Goal: Task Accomplishment & Management: Manage account settings

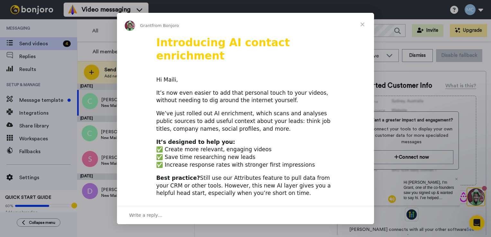
click at [360, 25] on span "Close" at bounding box center [362, 24] width 23 height 23
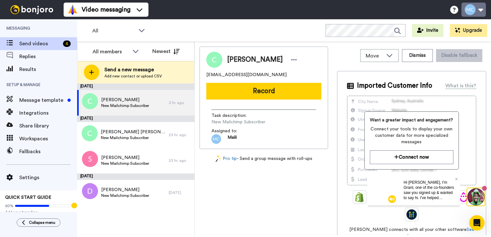
click at [480, 10] on button at bounding box center [473, 10] width 24 height 14
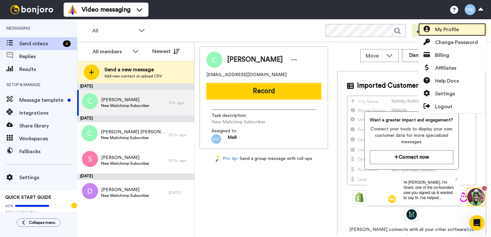
click at [451, 33] on span "My Profile" at bounding box center [447, 30] width 24 height 8
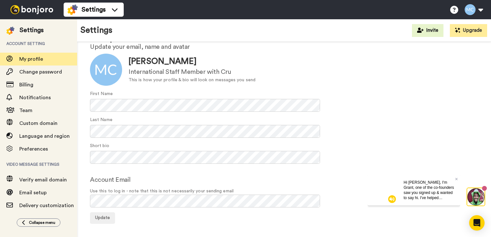
click at [139, 230] on div "Your profile Update your email, name and avatar Update Maili Cecelja Internatio…" at bounding box center [284, 127] width 414 height 227
click at [49, 208] on span "Delivery customization" at bounding box center [46, 205] width 55 height 5
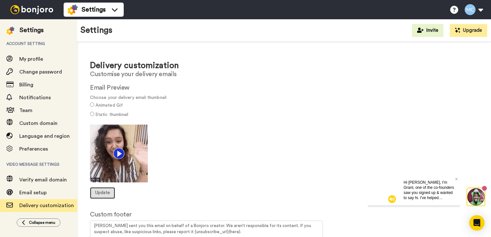
click at [106, 191] on span "Update" at bounding box center [102, 193] width 15 height 4
click at [116, 86] on h2 "Email Preview" at bounding box center [284, 87] width 388 height 7
click at [126, 89] on h2 "Email Preview" at bounding box center [284, 87] width 388 height 7
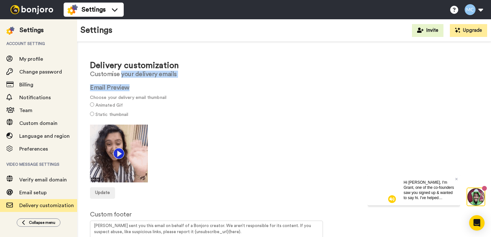
drag, startPoint x: 126, startPoint y: 89, endPoint x: 130, endPoint y: 74, distance: 15.7
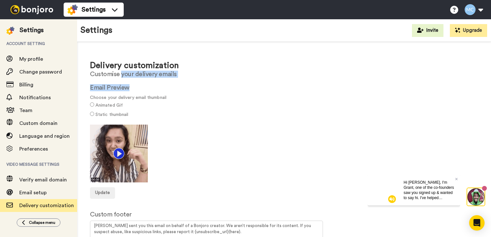
click at [130, 74] on div "Delivery customization Customise your delivery emails Email Preview Choose your…" at bounding box center [284, 167] width 414 height 251
click at [130, 74] on h2 "Customise your delivery emails" at bounding box center [284, 74] width 388 height 7
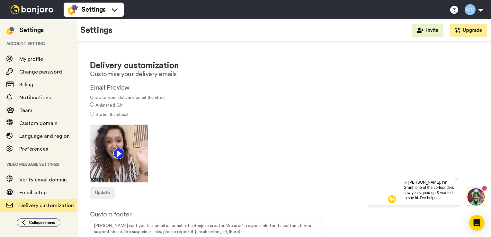
click at [109, 105] on label "Animated Gif" at bounding box center [108, 105] width 27 height 7
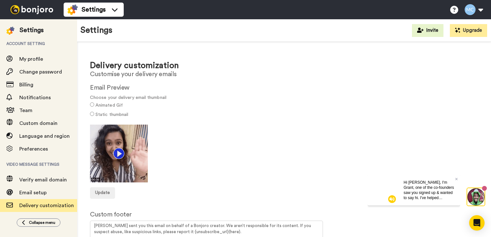
click at [117, 152] on img at bounding box center [119, 154] width 58 height 58
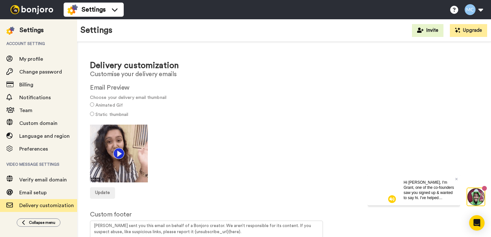
click at [98, 182] on img at bounding box center [119, 154] width 58 height 58
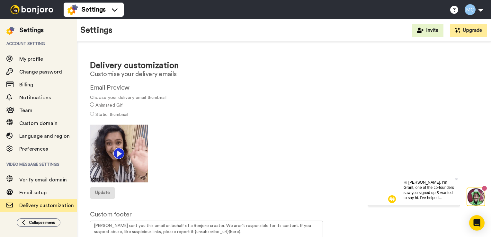
drag, startPoint x: 98, startPoint y: 182, endPoint x: 102, endPoint y: 192, distance: 11.0
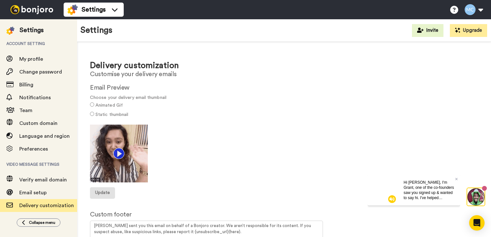
click at [102, 192] on form "Email Preview Choose your delivery email thumbnail Animated Gif Static thumbnai…" at bounding box center [284, 141] width 388 height 115
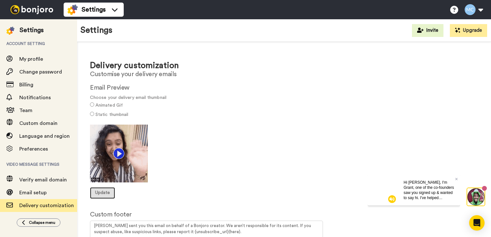
click at [102, 192] on span "Update" at bounding box center [102, 193] width 15 height 4
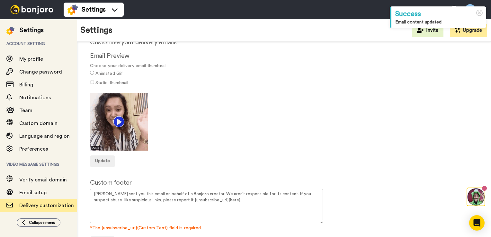
click at [172, 134] on div at bounding box center [284, 122] width 388 height 58
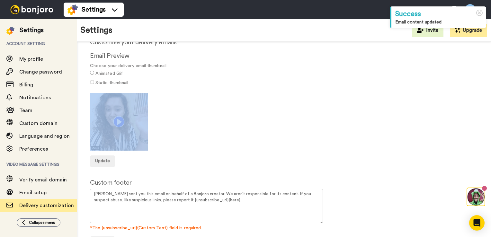
click at [172, 134] on div at bounding box center [284, 122] width 388 height 58
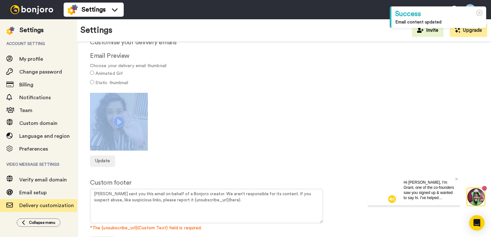
drag, startPoint x: 172, startPoint y: 134, endPoint x: 147, endPoint y: 134, distance: 24.1
click at [147, 134] on img at bounding box center [119, 122] width 58 height 58
click at [142, 134] on img at bounding box center [119, 122] width 58 height 58
click at [119, 123] on img at bounding box center [119, 122] width 58 height 58
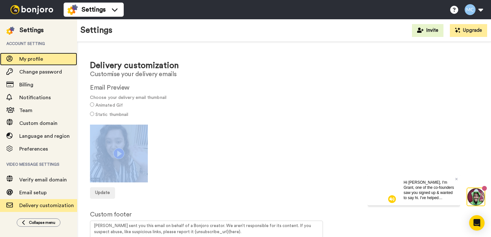
click at [35, 60] on span "My profile" at bounding box center [31, 59] width 24 height 5
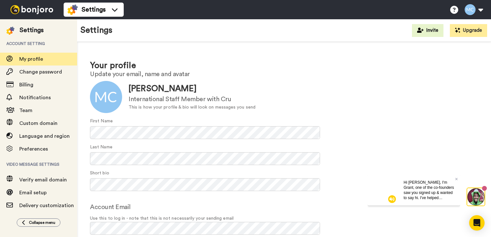
scroll to position [27, 0]
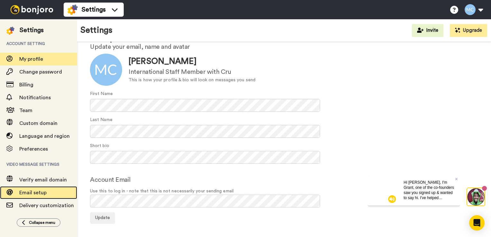
click at [28, 191] on span "Email setup" at bounding box center [32, 192] width 27 height 5
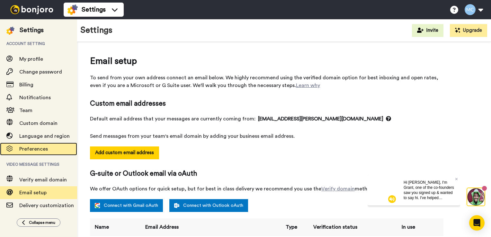
click at [36, 153] on span "Preferences" at bounding box center [48, 149] width 58 height 8
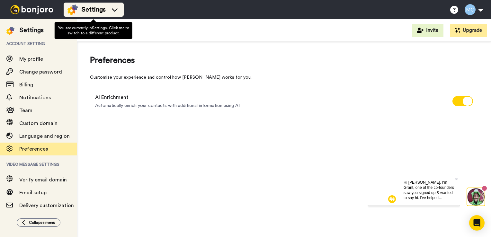
click at [111, 10] on icon at bounding box center [115, 9] width 10 height 6
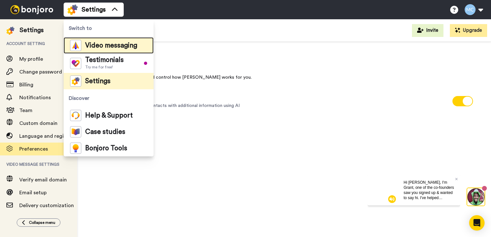
click at [107, 48] on span "Video messaging" at bounding box center [111, 45] width 52 height 6
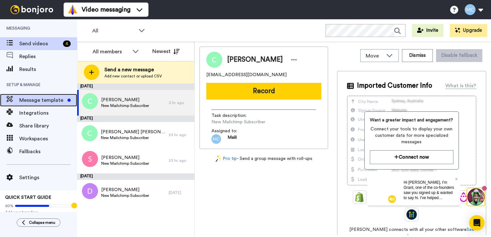
click at [54, 101] on span "Message template" at bounding box center [42, 100] width 46 height 8
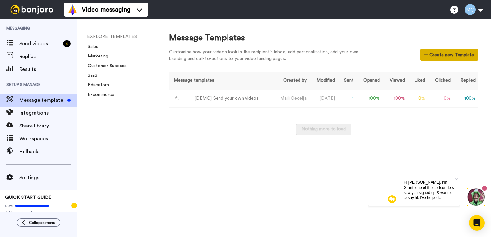
click at [450, 54] on button "Create new Template" at bounding box center [449, 55] width 58 height 12
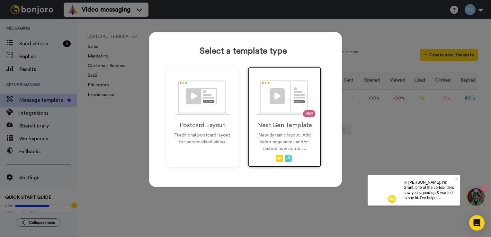
click at [285, 157] on img at bounding box center [288, 158] width 7 height 7
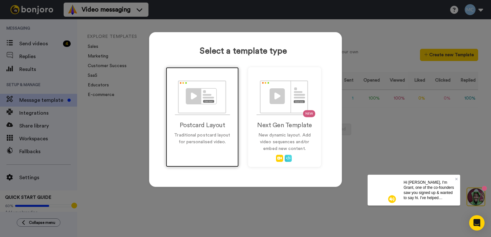
click at [218, 149] on div "Postcard Layout Traditional postcard layout for personalised video." at bounding box center [202, 117] width 73 height 100
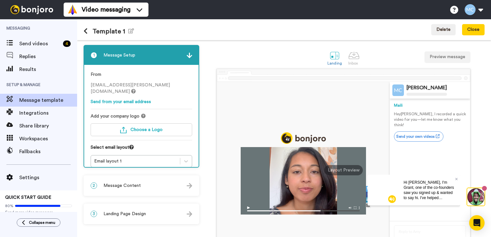
scroll to position [21, 0]
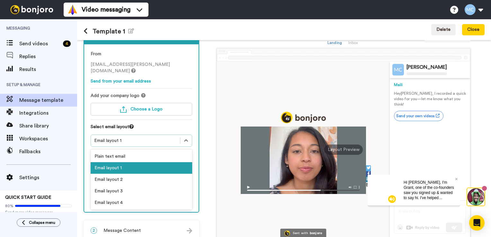
click at [178, 137] on div "Email layout 1" at bounding box center [135, 141] width 89 height 8
click at [184, 124] on div "Select email layout" at bounding box center [142, 129] width 102 height 11
click at [184, 137] on icon at bounding box center [186, 140] width 6 height 6
click at [150, 174] on div "Email layout 2" at bounding box center [142, 180] width 102 height 12
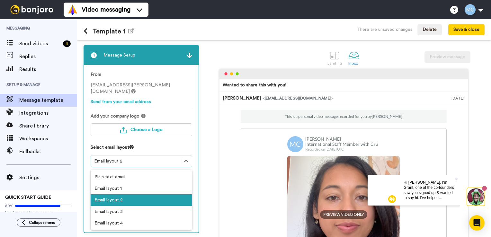
click at [159, 158] on div "Email layout 2" at bounding box center [135, 161] width 83 height 6
click at [141, 209] on div "Email layout 3" at bounding box center [142, 212] width 102 height 12
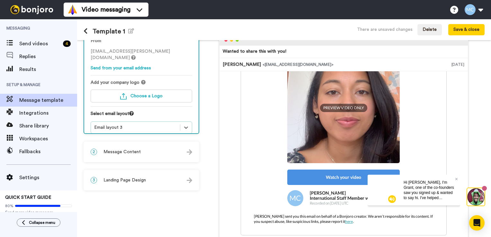
scroll to position [27, 0]
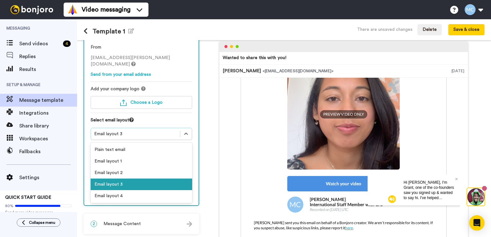
click at [141, 131] on div "Email layout 3" at bounding box center [135, 134] width 83 height 6
click at [130, 192] on div "Email layout 4" at bounding box center [142, 196] width 102 height 12
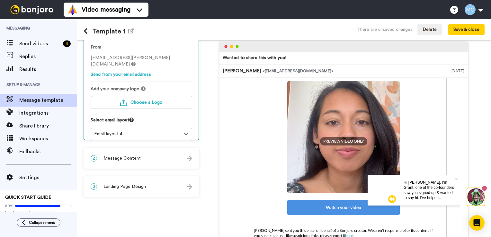
scroll to position [87, 0]
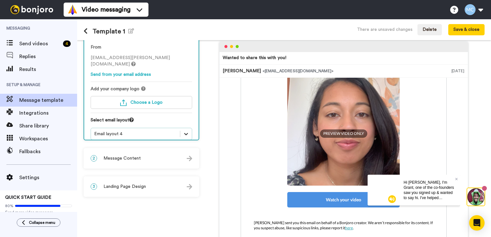
click at [186, 131] on icon at bounding box center [186, 134] width 6 height 6
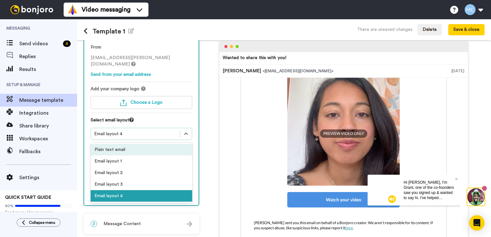
click at [157, 144] on div "Plain text email" at bounding box center [142, 150] width 102 height 12
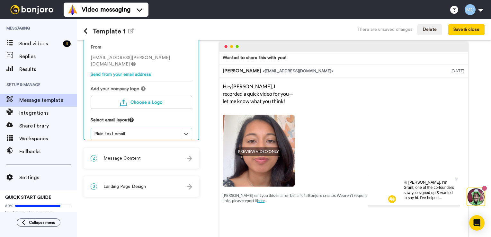
scroll to position [0, 0]
click at [188, 131] on icon at bounding box center [186, 134] width 6 height 6
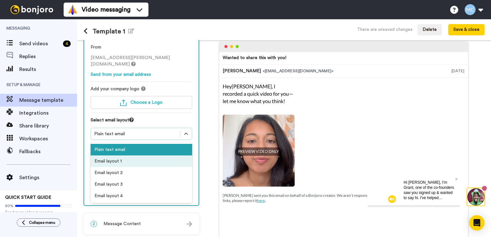
click at [168, 155] on div "Email layout 1" at bounding box center [142, 161] width 102 height 12
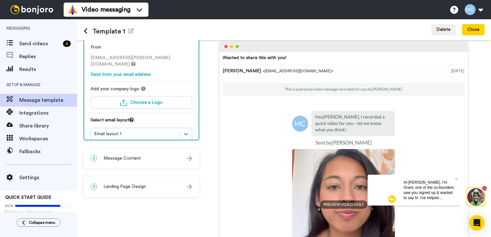
click at [172, 156] on div "2 Message Content" at bounding box center [141, 158] width 114 height 19
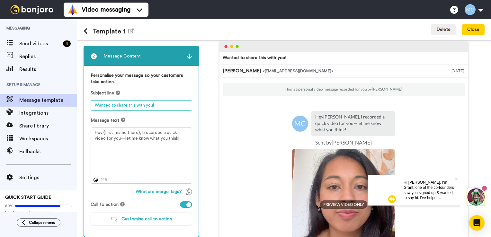
drag, startPoint x: 168, startPoint y: 105, endPoint x: 88, endPoint y: 95, distance: 80.3
click at [88, 95] on div "Personalise your message so your customers take action. Subject line Wanted to …" at bounding box center [141, 151] width 114 height 171
type textarea "We were praying for you!"
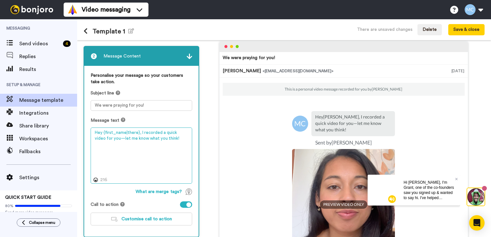
click at [155, 145] on textarea "Hey {first_name|there}, I recorded a quick video for you—let me know what you t…" at bounding box center [142, 156] width 102 height 57
click at [161, 142] on textarea "Hey {first_name|there}, I recorded a quick video for you—let me know what you t…" at bounding box center [142, 156] width 102 height 57
click at [168, 138] on textarea "Hey {first_name|there}, I recorded a quick video for you—let me know what you t…" at bounding box center [142, 156] width 102 height 57
drag, startPoint x: 164, startPoint y: 138, endPoint x: 113, endPoint y: 137, distance: 50.5
click at [113, 137] on textarea "Hey {first_name|there}, I recorded a quick video for you—let me know what you t…" at bounding box center [142, 156] width 102 height 57
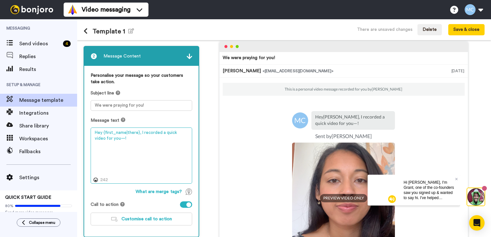
type textarea "Hey {first_name|there}, I recorded a quick video for you—!"
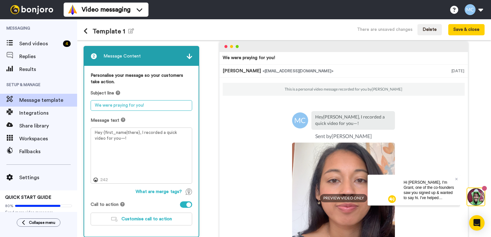
drag, startPoint x: 132, startPoint y: 103, endPoint x: 102, endPoint y: 105, distance: 30.6
click at [102, 105] on textarea "We were praying for you!" at bounding box center [142, 105] width 102 height 11
type textarea "We are thinking of you!"
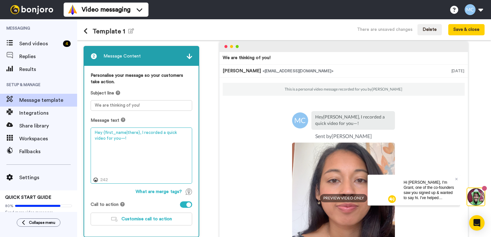
click at [109, 139] on textarea "Hey {first_name|there}, I recorded a quick video for you—!" at bounding box center [142, 156] width 102 height 57
drag, startPoint x: 140, startPoint y: 133, endPoint x: 112, endPoint y: 139, distance: 28.4
click at [112, 139] on textarea "Hey {first_name|there}, I recorded a quick video for you—!" at bounding box center [142, 156] width 102 height 57
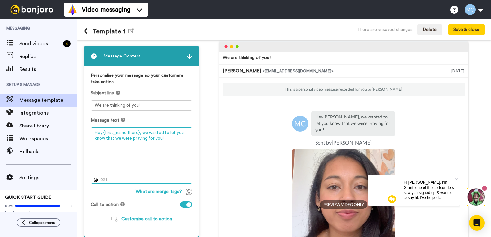
type textarea "Hey {first_name|there}, we wanted to let you know that we were praying for you!"
click at [118, 194] on div "What are merge tags?" at bounding box center [142, 192] width 102 height 6
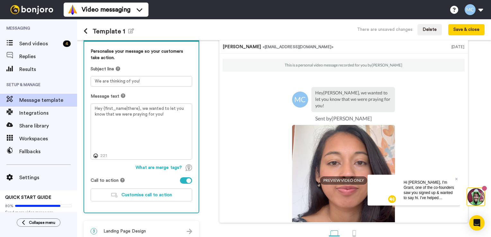
scroll to position [55, 0]
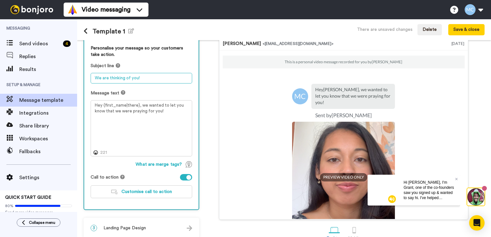
click at [103, 76] on textarea "We are thinking of you!" at bounding box center [142, 78] width 102 height 11
type textarea "Karlo and I are thinking of you!"
click at [134, 88] on div "Personalise your message so your customers take action. Subject line Karlo and …" at bounding box center [141, 124] width 114 height 171
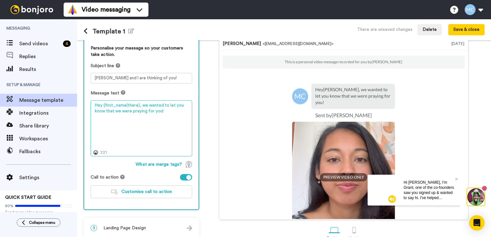
click at [164, 112] on textarea "Hey {first_name|there}, we wanted to let you know that we were praying for you!" at bounding box center [142, 128] width 102 height 57
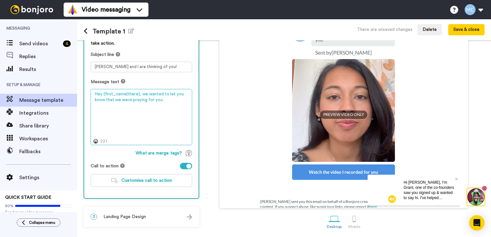
scroll to position [0, 0]
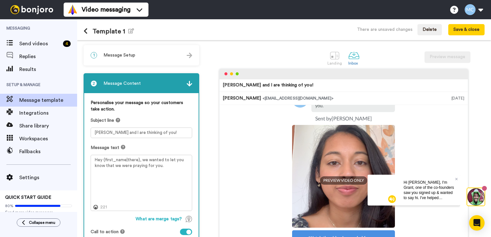
click at [230, 55] on div "Landing Inbox Preview message" at bounding box center [343, 58] width 282 height 22
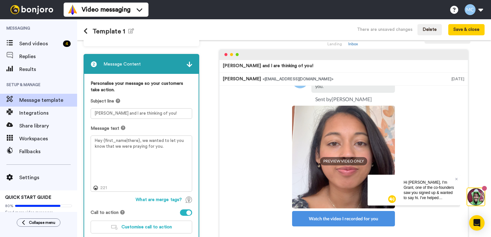
scroll to position [66, 0]
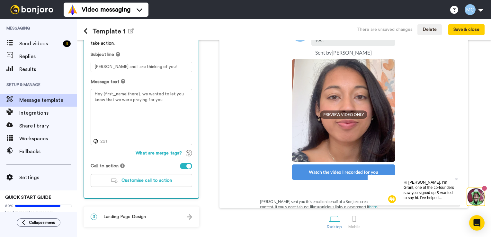
click at [189, 219] on div "3 Landing Page Design" at bounding box center [141, 216] width 114 height 19
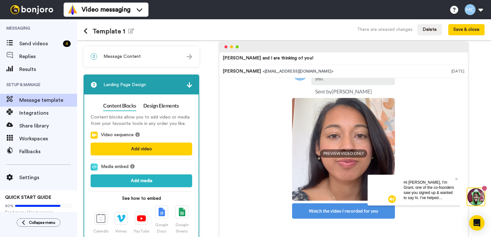
scroll to position [0, 0]
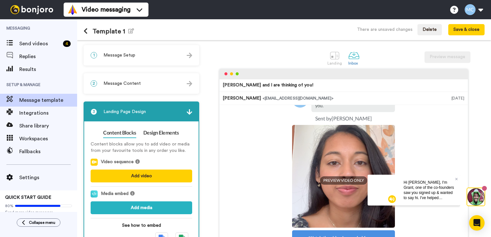
click at [166, 51] on div "1 Message Setup" at bounding box center [141, 55] width 114 height 19
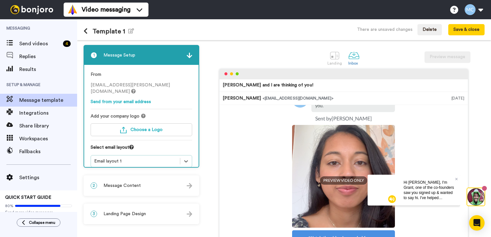
click at [159, 33] on div "Template 1 Edit name There are unsaved changes Delete Save & close" at bounding box center [284, 29] width 414 height 21
click at [130, 30] on icon "button" at bounding box center [131, 30] width 6 height 5
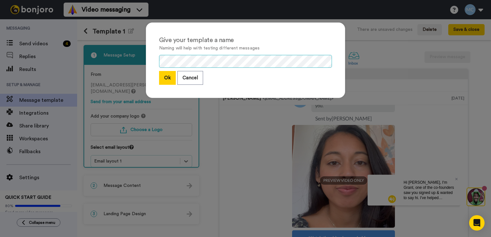
click at [130, 58] on div "Give your template a name Naming will help with testing different messages Ok C…" at bounding box center [245, 118] width 491 height 237
click at [168, 77] on button "Ok" at bounding box center [167, 78] width 17 height 14
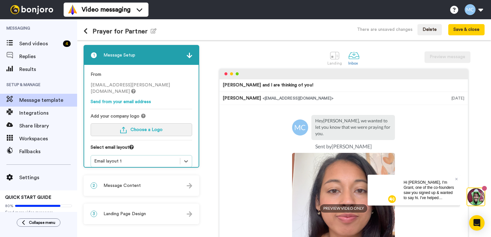
click at [142, 128] on span "Choose a Logo" at bounding box center [146, 130] width 32 height 4
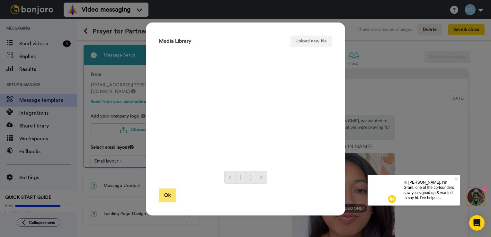
click at [164, 198] on button "Ok" at bounding box center [167, 196] width 17 height 14
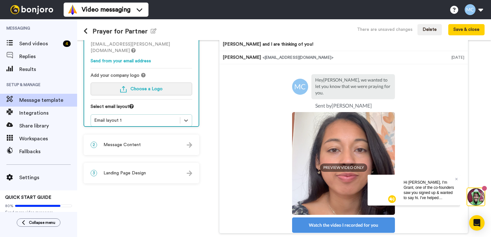
scroll to position [55, 0]
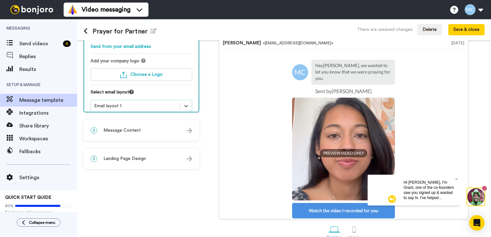
click at [146, 138] on div "2 Message Content" at bounding box center [141, 130] width 114 height 19
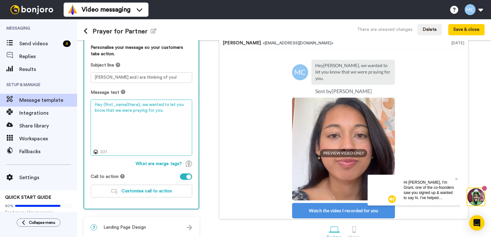
click at [120, 111] on textarea "Hey {first_name|there}, we wanted to let you know that we were praying for you." at bounding box center [142, 128] width 102 height 57
click at [153, 111] on textarea "Hey {first_name|there}, we wanted to let you know that we were praying for you." at bounding box center [142, 128] width 102 height 57
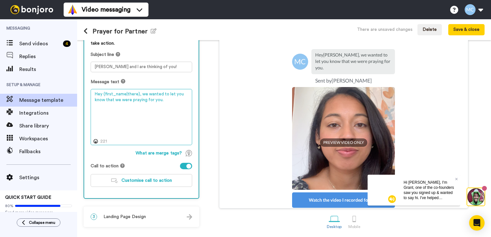
click at [159, 100] on textarea "Hey {first_name|there}, we wanted to let you know that we were praying for you." at bounding box center [142, 117] width 102 height 57
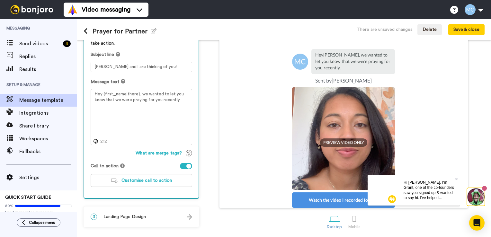
click at [210, 99] on div "Karlo and I are thinking of you! Maili Cecelja <senderfrom@email.com> Aug 27, 2…" at bounding box center [343, 106] width 282 height 206
click at [206, 121] on div "Karlo and I are thinking of you! Maili Cecelja <senderfrom@email.com> Aug 27, 2…" at bounding box center [343, 106] width 282 height 206
click at [213, 182] on div "Karlo and I are thinking of you! Maili Cecelja <senderfrom@email.com> Aug 27, 2…" at bounding box center [343, 106] width 282 height 206
click at [93, 142] on div at bounding box center [95, 141] width 7 height 7
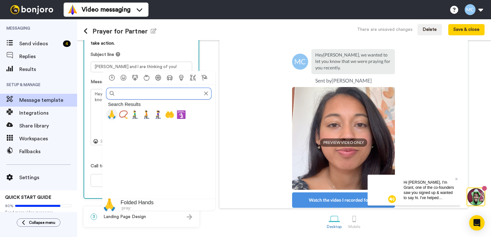
click at [112, 114] on span "🙏" at bounding box center [112, 114] width 10 height 9
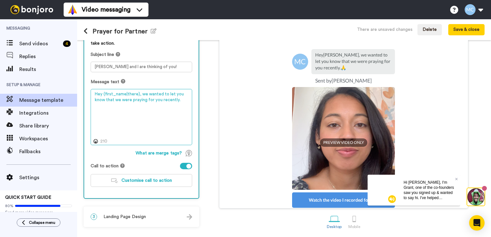
click at [178, 100] on textarea "Hey {first_name|there}, we wanted to let you know that we were praying for you …" at bounding box center [142, 117] width 102 height 57
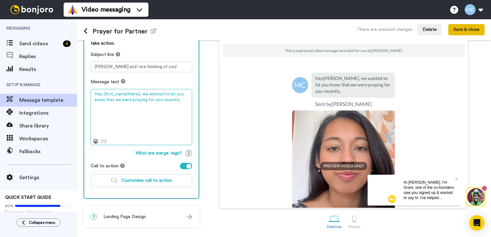
type textarea "Hey {first_name|there}, we wanted to let you know that we were praying for you …"
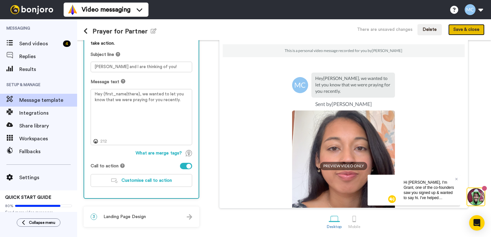
click at [462, 34] on button "Save & close" at bounding box center [466, 30] width 36 height 12
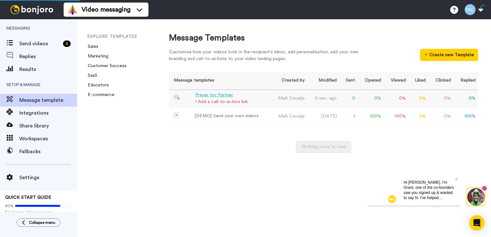
click at [223, 91] on td "Prayer for Partner ! Add a call-to-action link" at bounding box center [219, 99] width 101 height 18
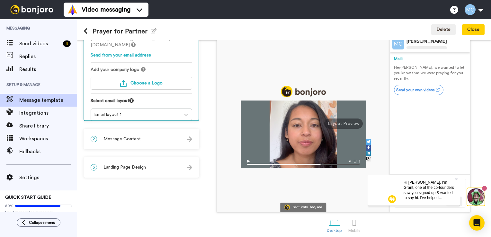
scroll to position [50, 0]
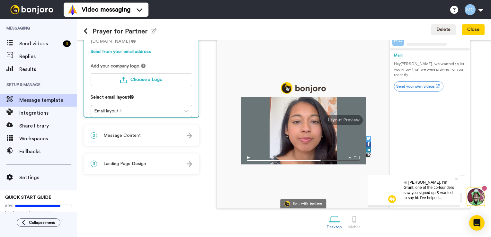
click at [143, 136] on div "2 Message Content" at bounding box center [141, 135] width 114 height 19
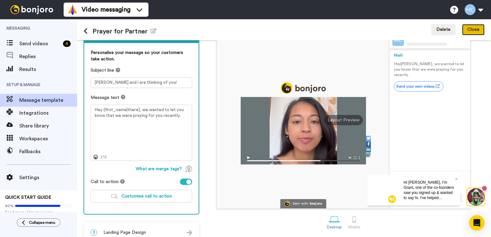
click at [480, 29] on button "Close" at bounding box center [473, 30] width 22 height 12
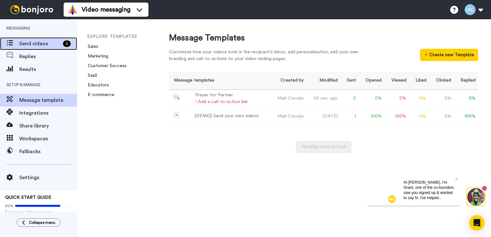
click at [44, 46] on span "Send videos" at bounding box center [39, 44] width 41 height 8
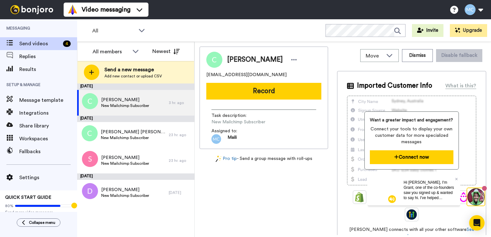
click at [398, 164] on button "Connect now" at bounding box center [412, 157] width 84 height 14
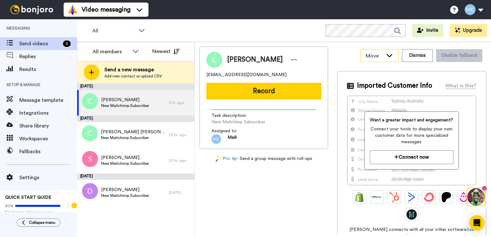
click at [387, 58] on div "Move" at bounding box center [379, 55] width 38 height 12
click at [342, 52] on div "Move WORKSPACES View all Default Task List + Add a new workspace Dismiss Disabl…" at bounding box center [411, 56] width 149 height 18
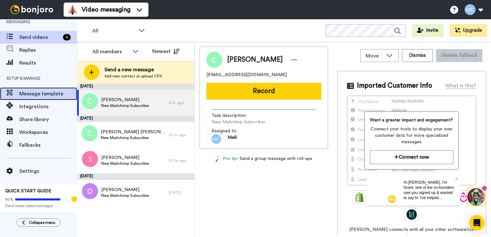
click at [44, 97] on span "Message template" at bounding box center [48, 94] width 58 height 8
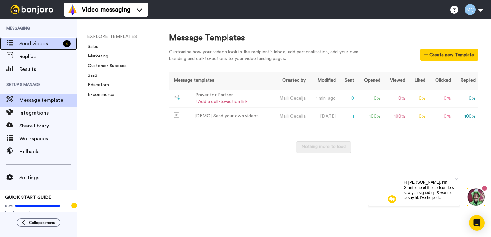
click at [52, 46] on span "Send videos" at bounding box center [39, 44] width 41 height 8
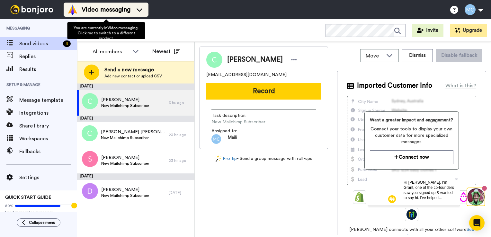
click at [141, 14] on div "Video messaging" at bounding box center [105, 9] width 77 height 10
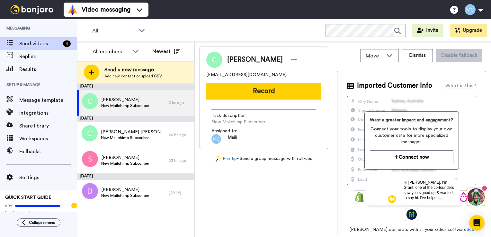
click at [169, 18] on div "Video messaging Switch to Video messaging Testimonials Try me for free! Setting…" at bounding box center [277, 9] width 427 height 19
click at [44, 225] on span "Collapse menu" at bounding box center [42, 222] width 26 height 5
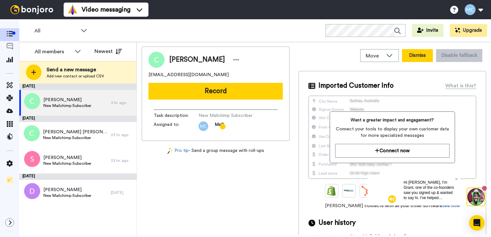
click at [414, 55] on button "Dismiss" at bounding box center [417, 55] width 31 height 13
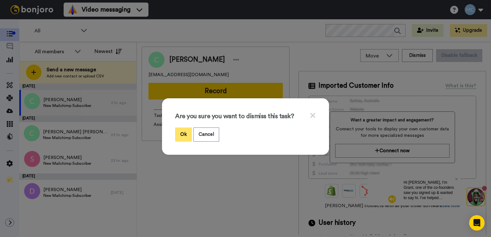
click at [184, 135] on button "Ok" at bounding box center [183, 135] width 17 height 14
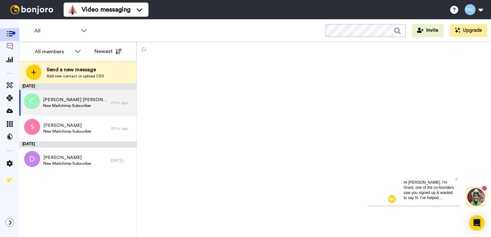
click at [46, 73] on div "Send a new message Add new contact or upload CSV" at bounding box center [78, 72] width 117 height 22
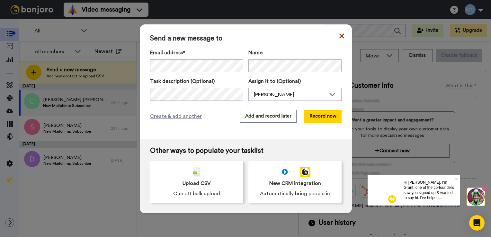
click at [341, 36] on icon at bounding box center [341, 36] width 5 height 8
